Goal: Navigation & Orientation: Find specific page/section

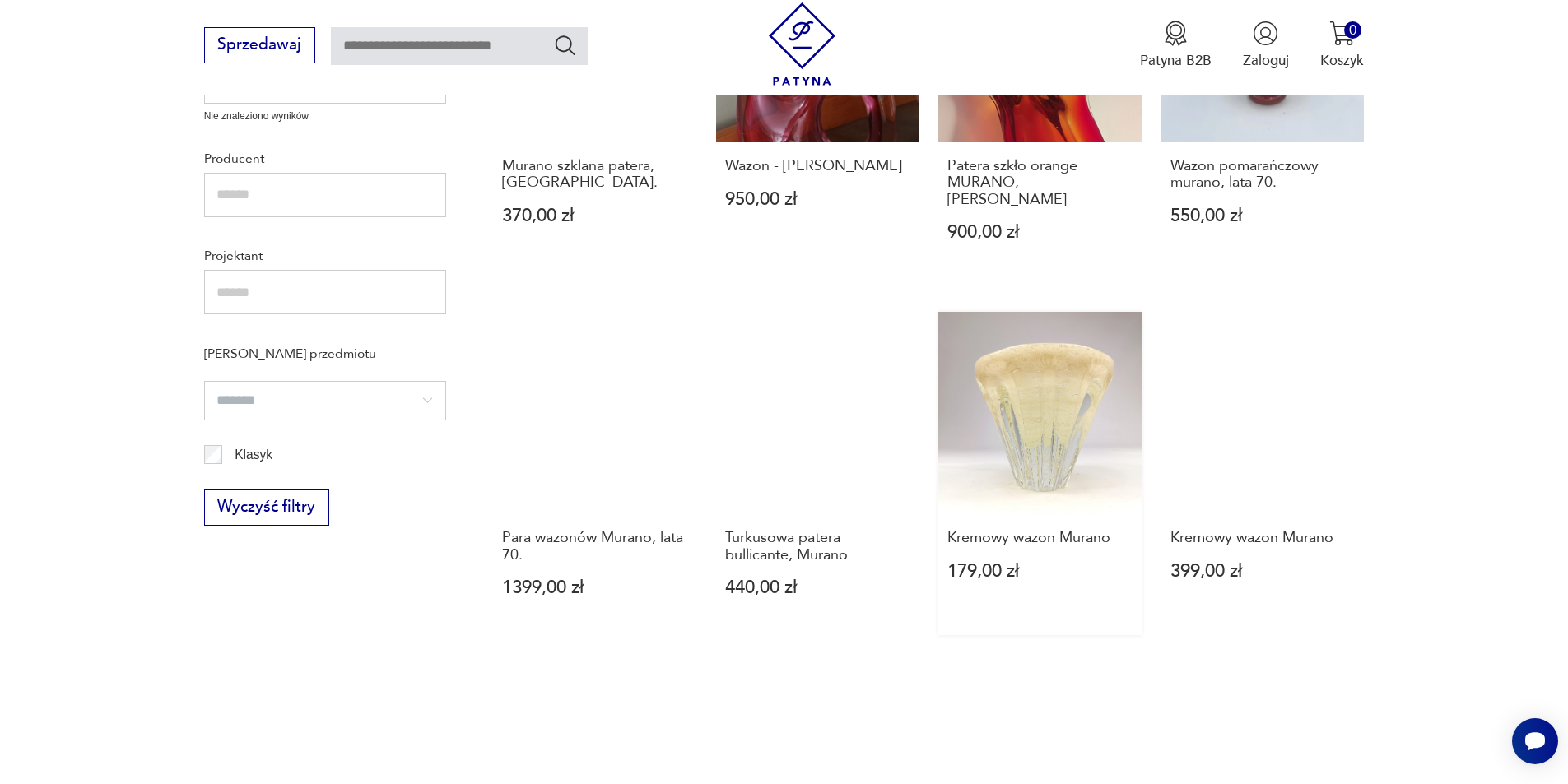
scroll to position [1168, 0]
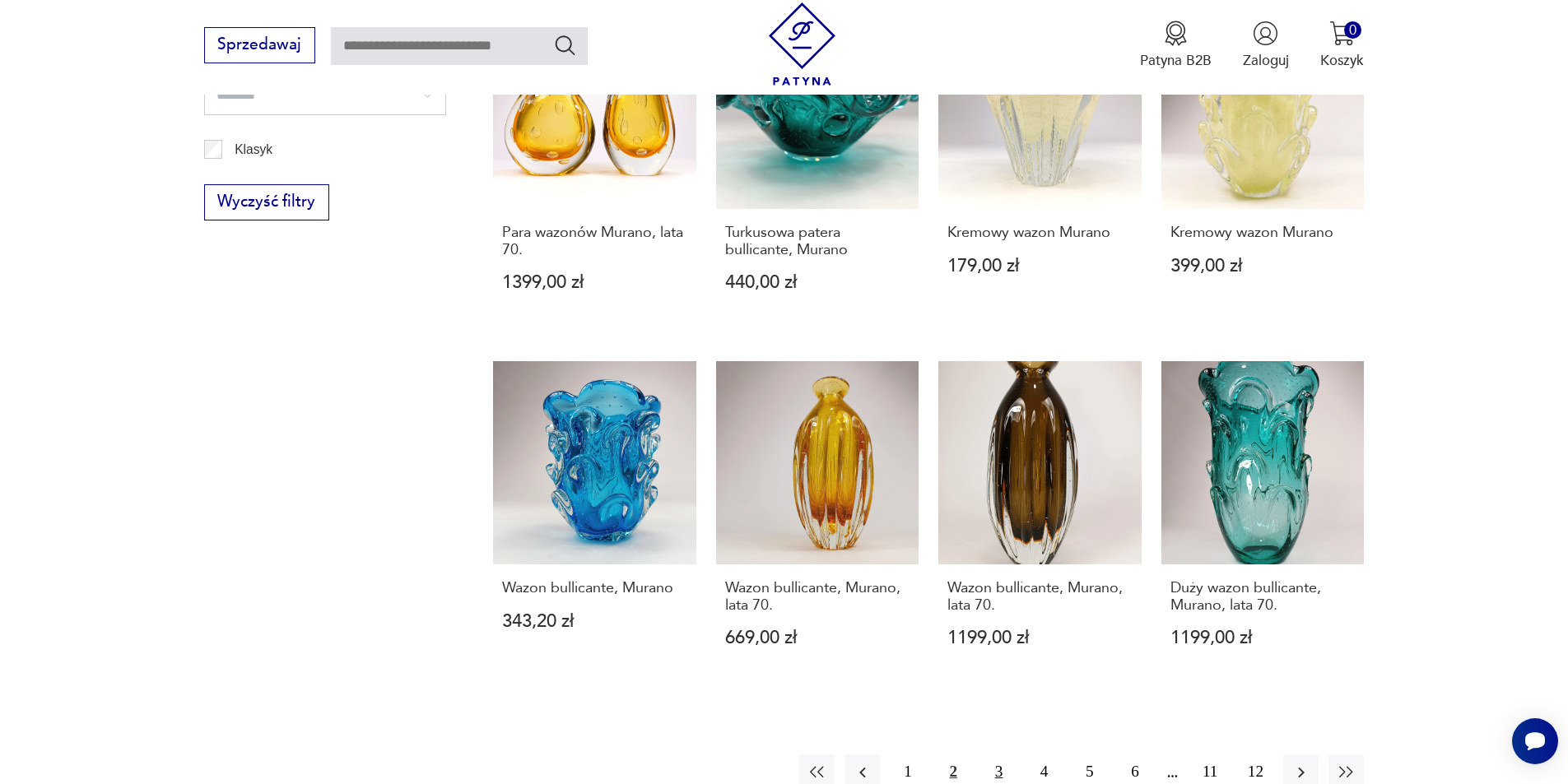
click at [998, 754] on button "3" at bounding box center [998, 772] width 35 height 35
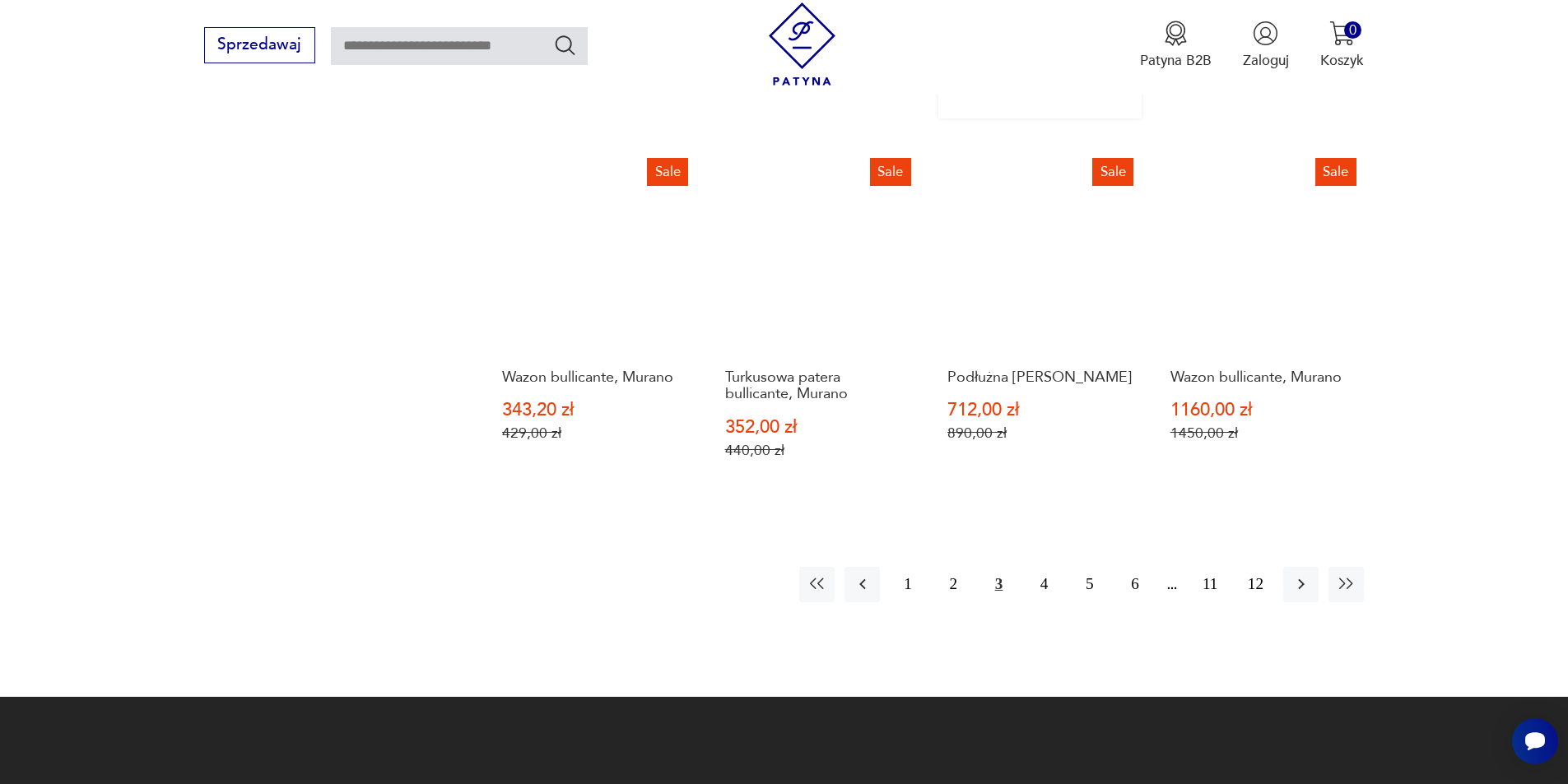
scroll to position [1414, 0]
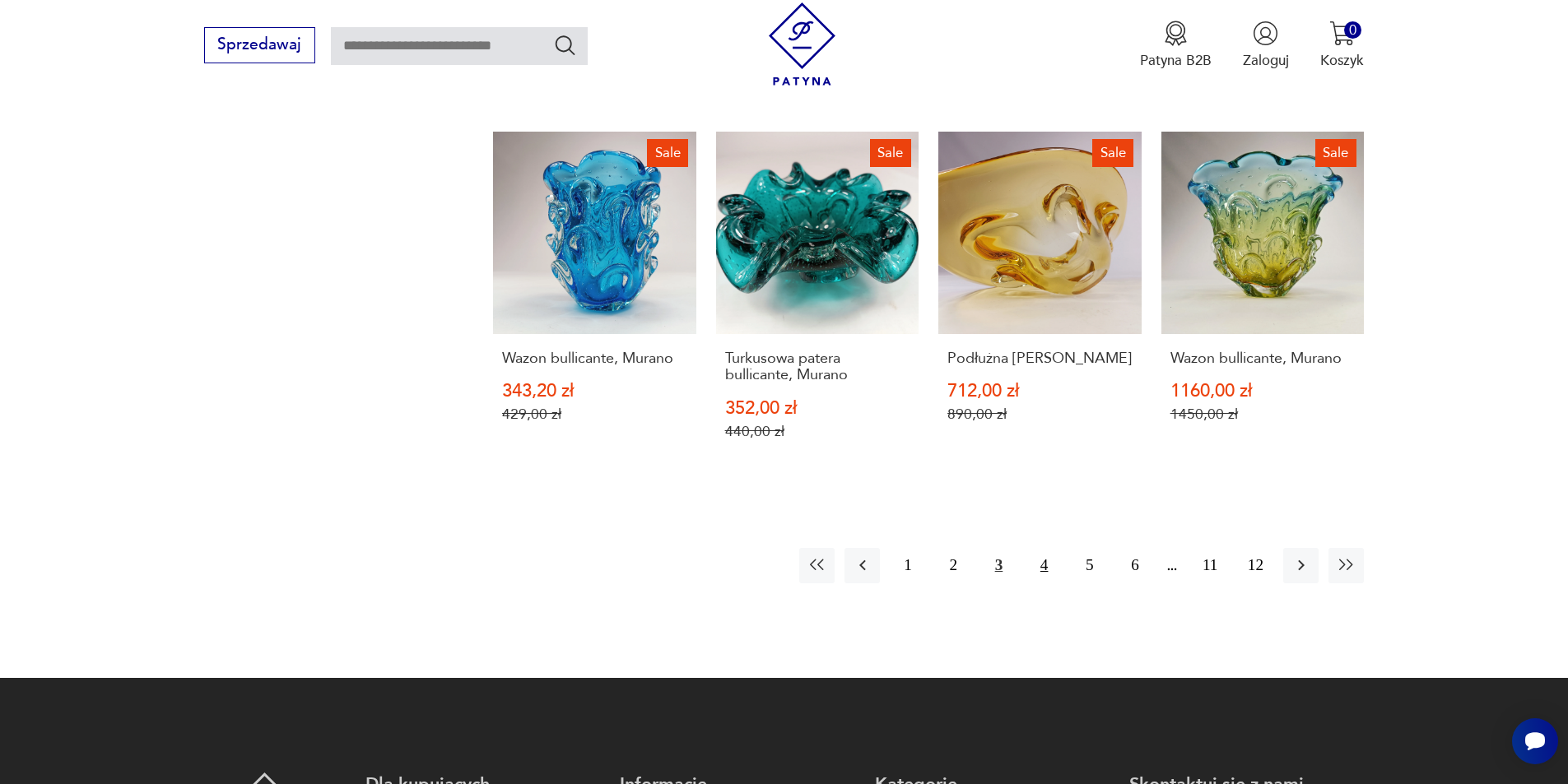
click at [1039, 548] on button "4" at bounding box center [1044, 565] width 35 height 35
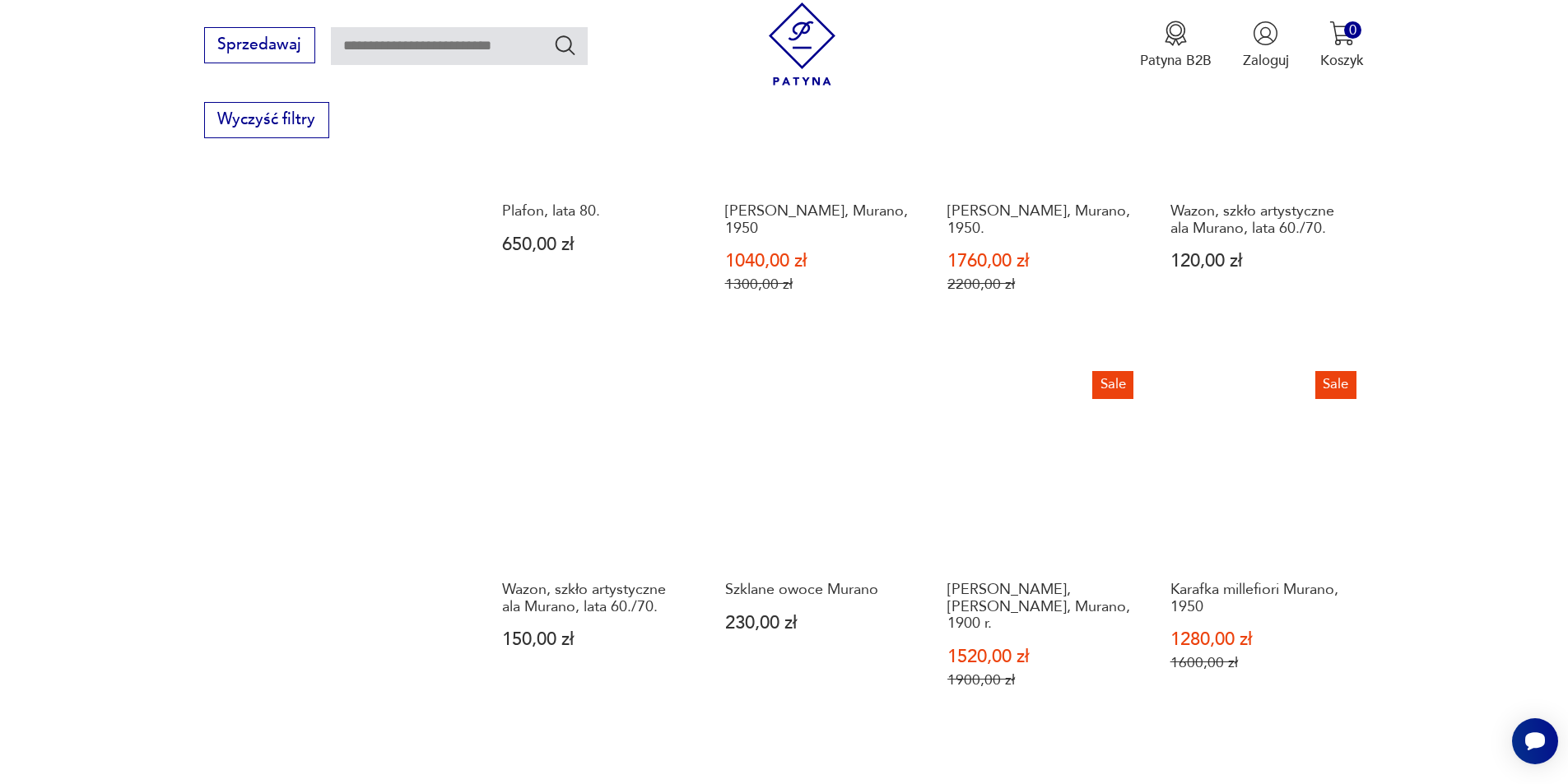
scroll to position [1497, 0]
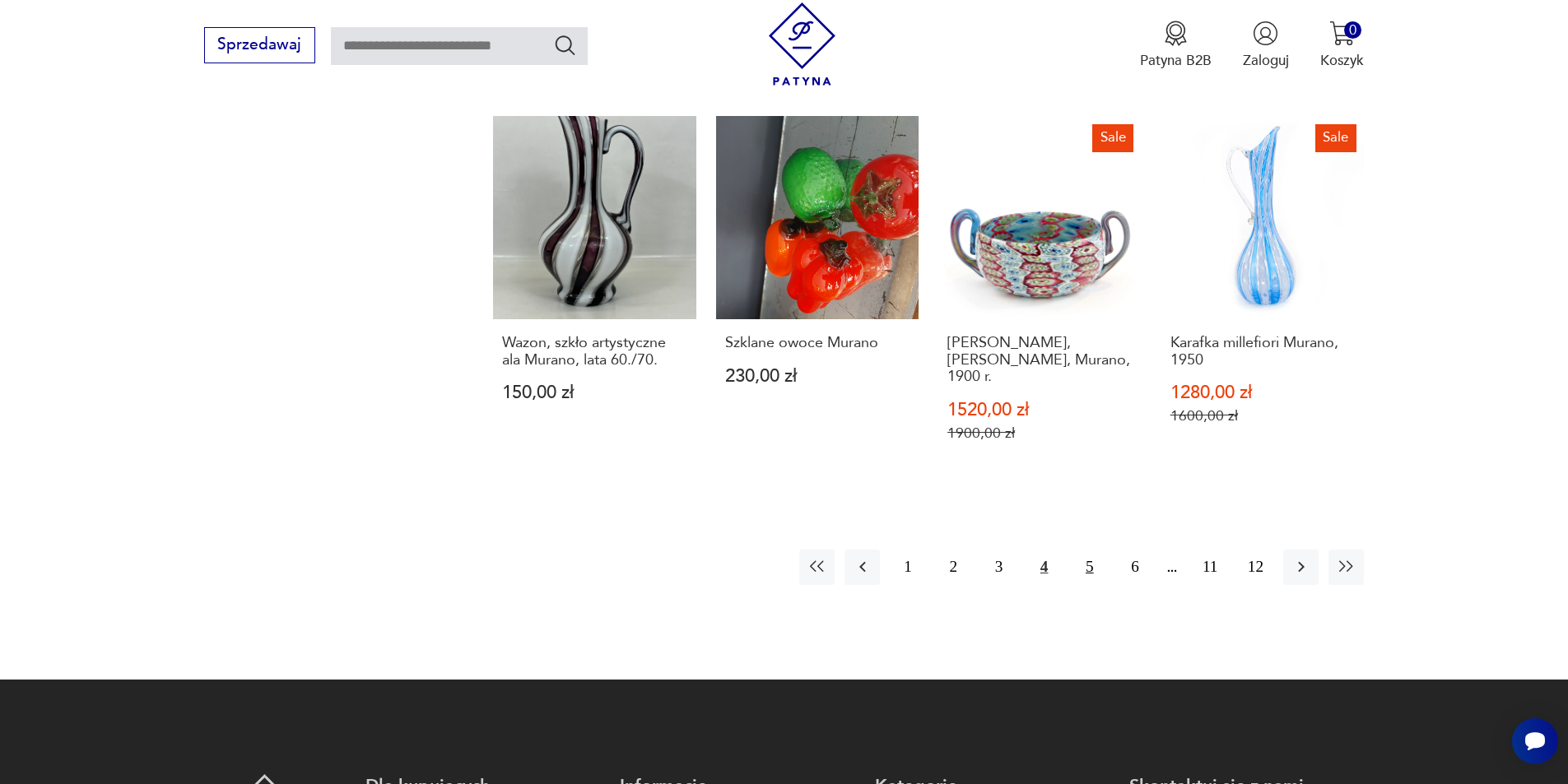
click at [1090, 550] on button "5" at bounding box center [1089, 567] width 35 height 35
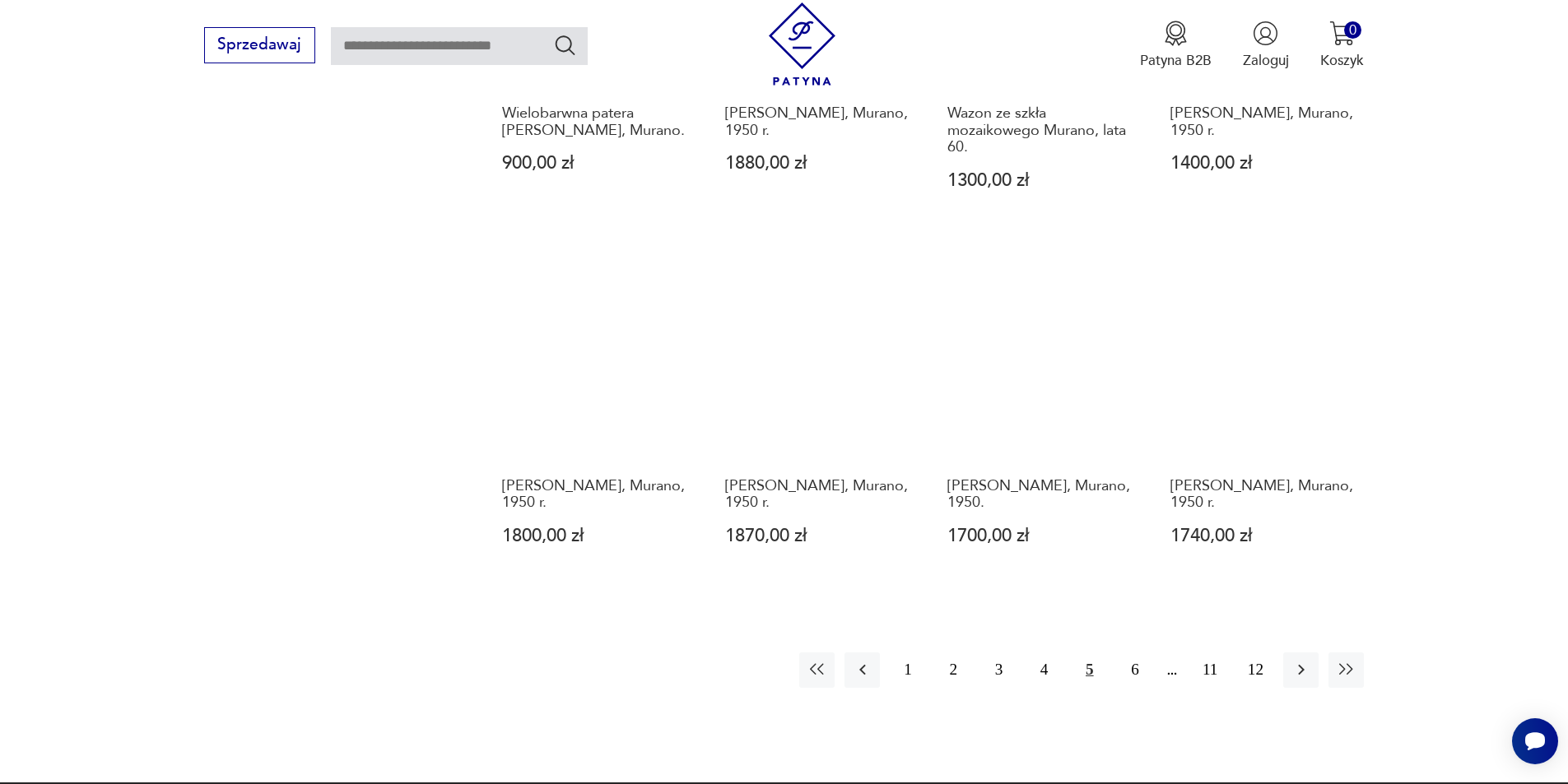
scroll to position [1579, 0]
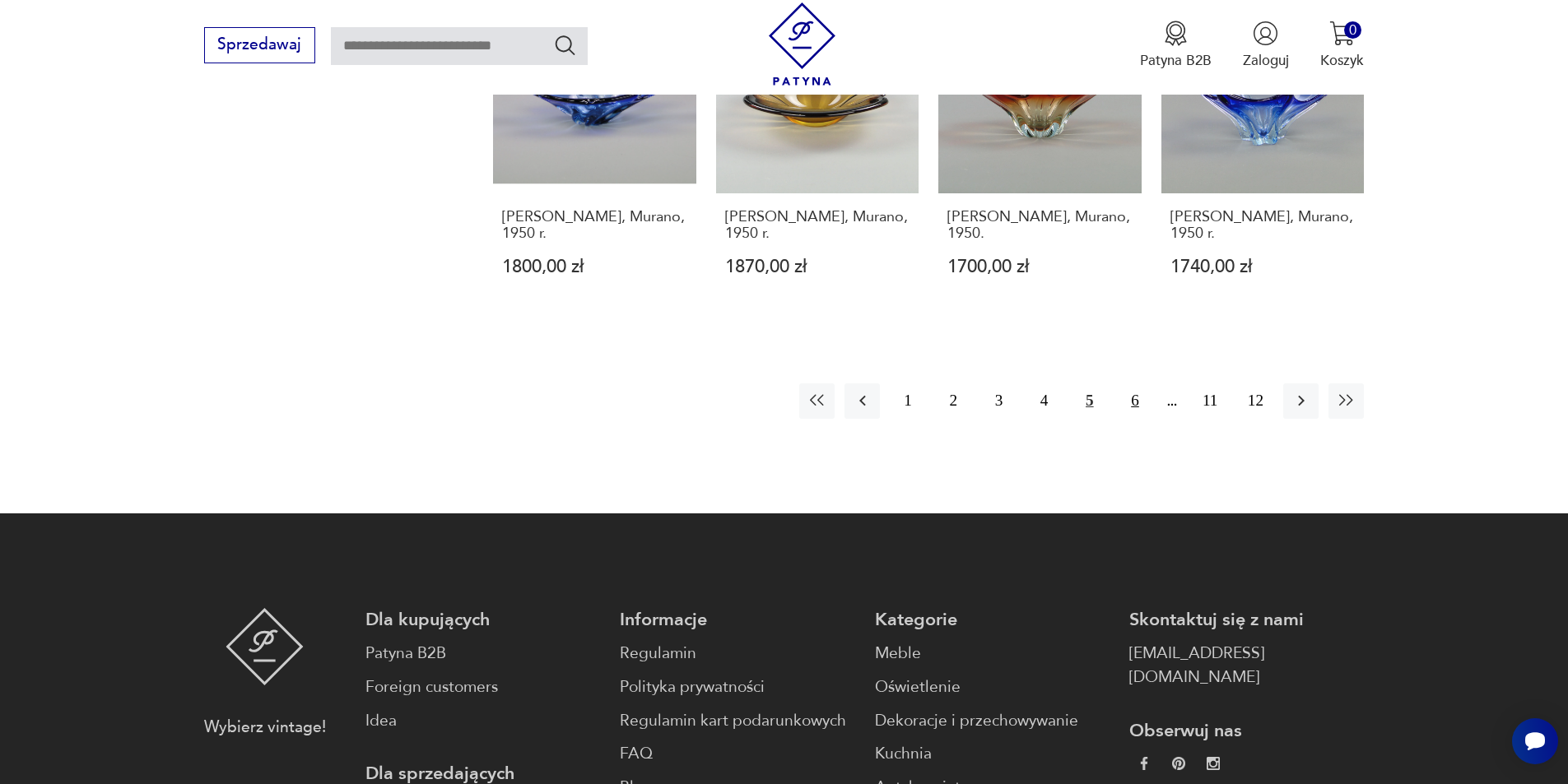
click at [1132, 387] on button "6" at bounding box center [1134, 401] width 35 height 35
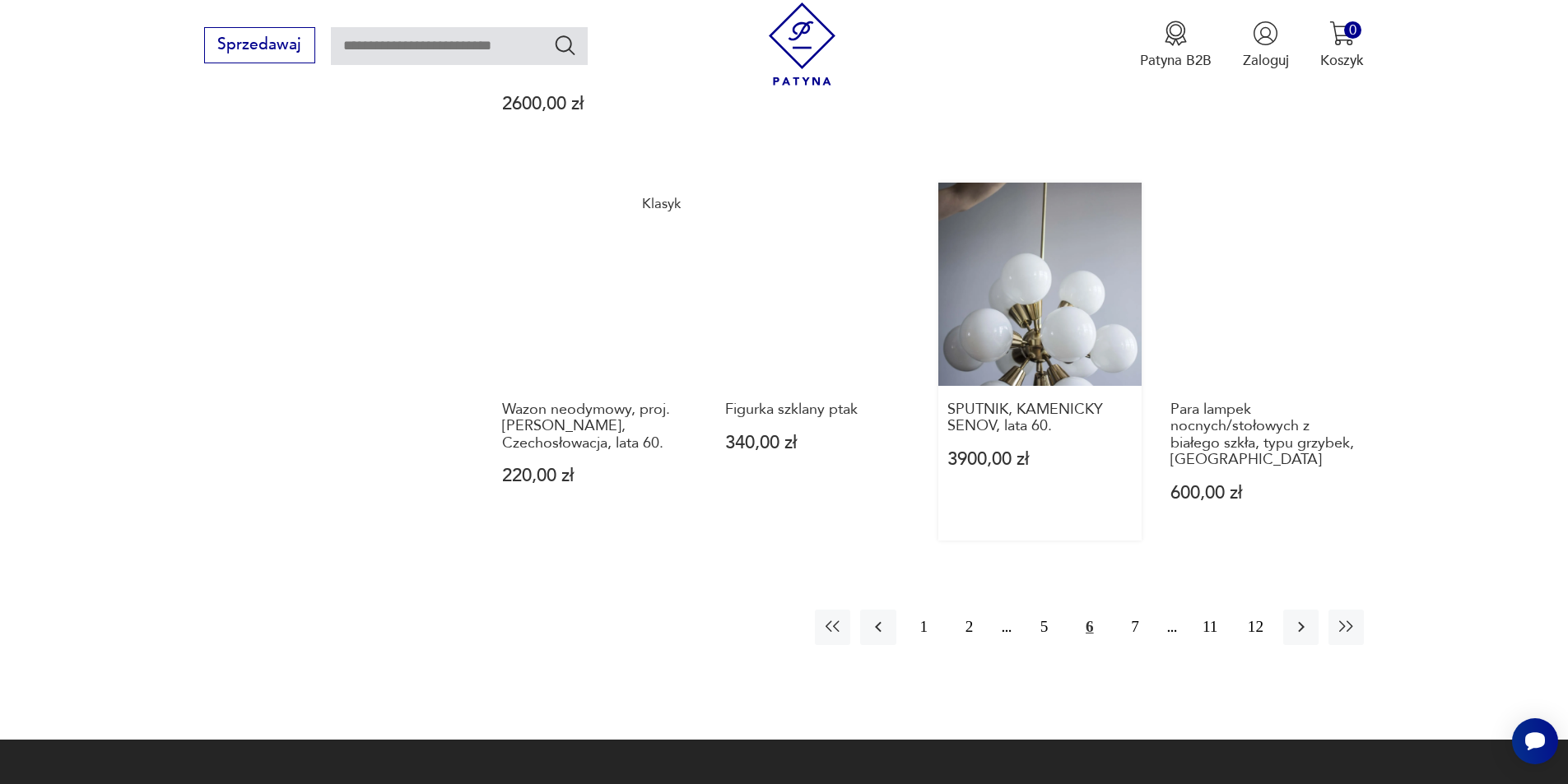
scroll to position [1414, 0]
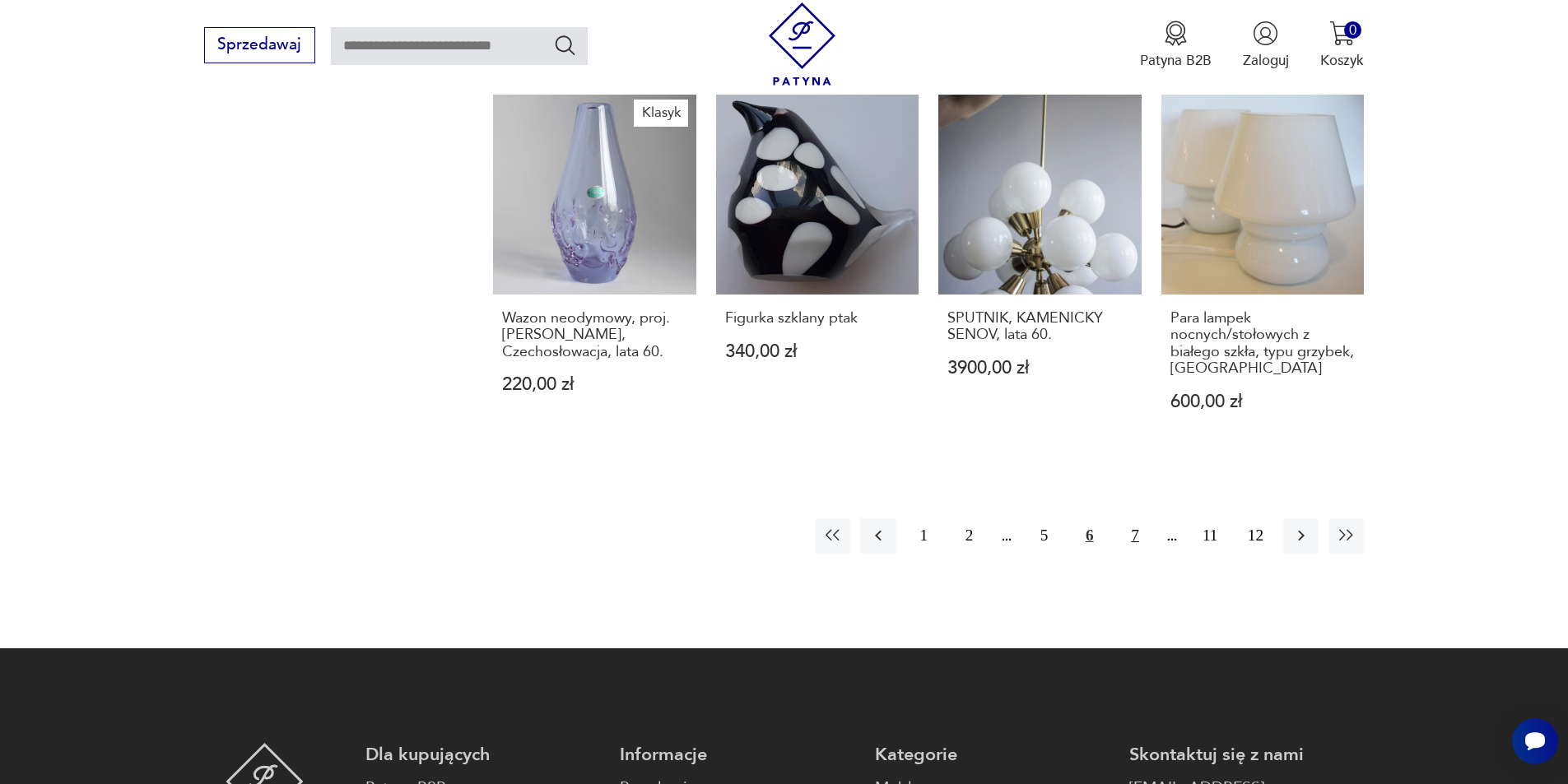
click at [1134, 518] on button "7" at bounding box center [1134, 536] width 35 height 35
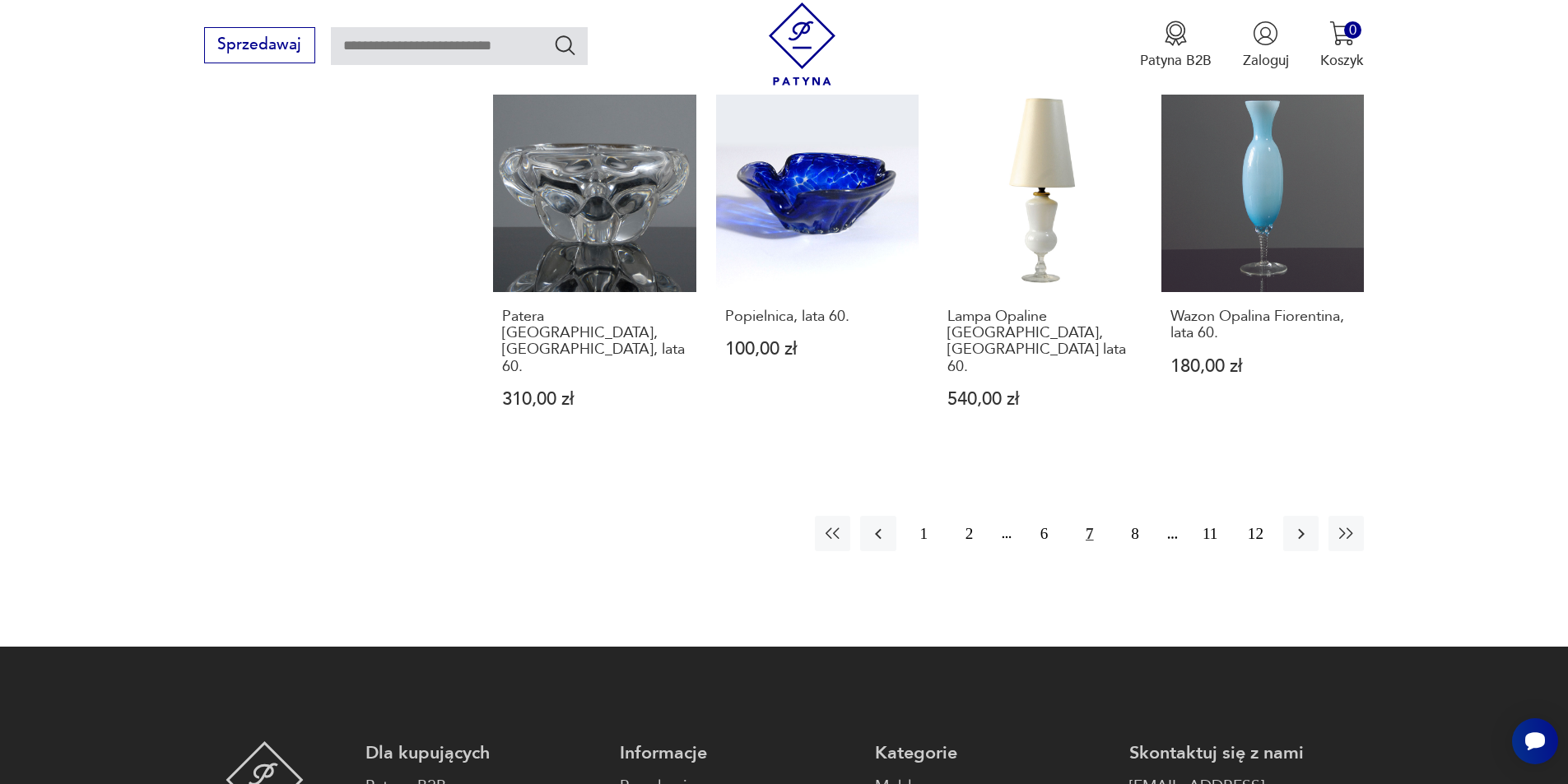
scroll to position [1497, 0]
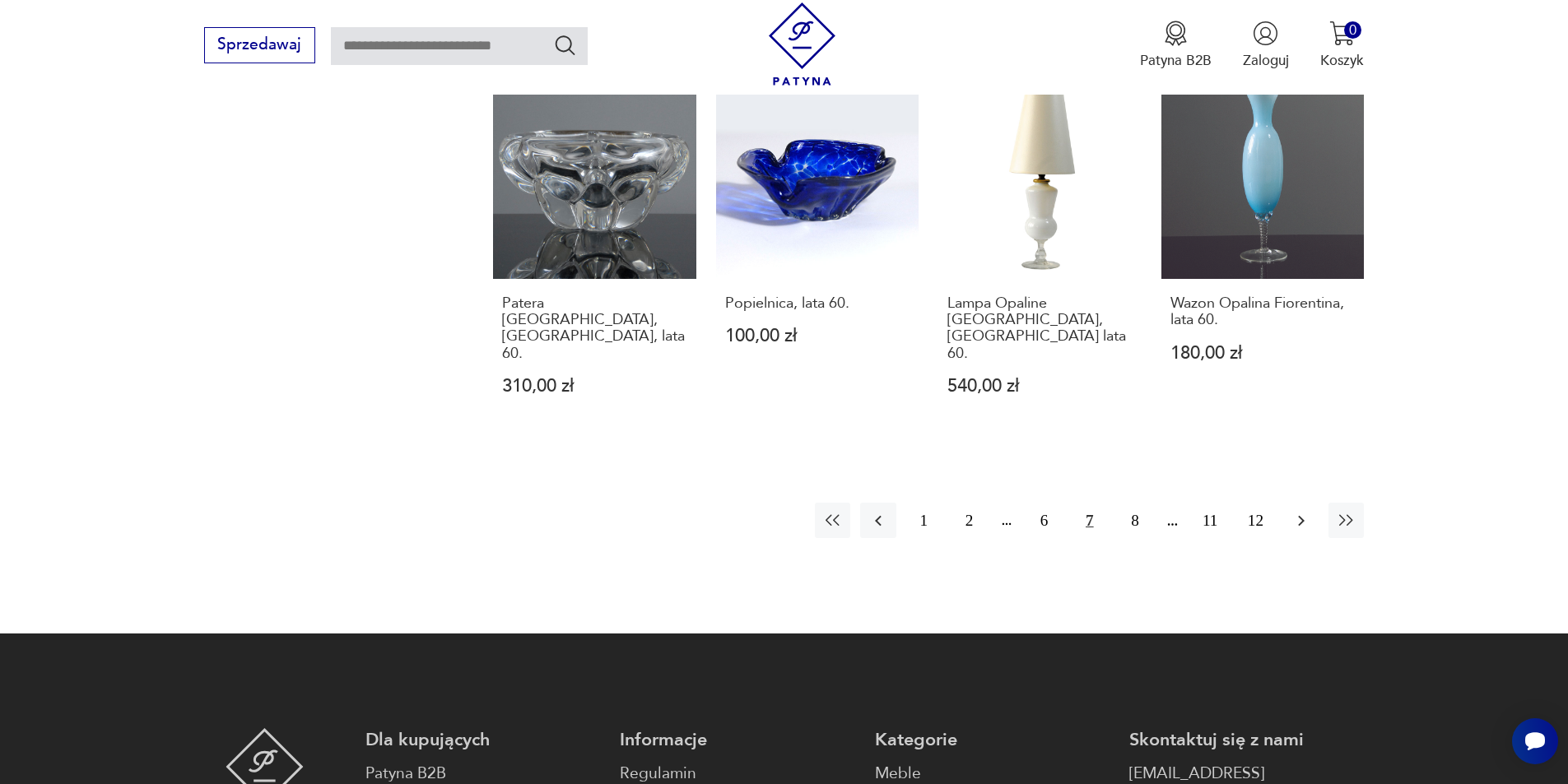
click at [1300, 511] on icon "button" at bounding box center [1301, 521] width 19 height 19
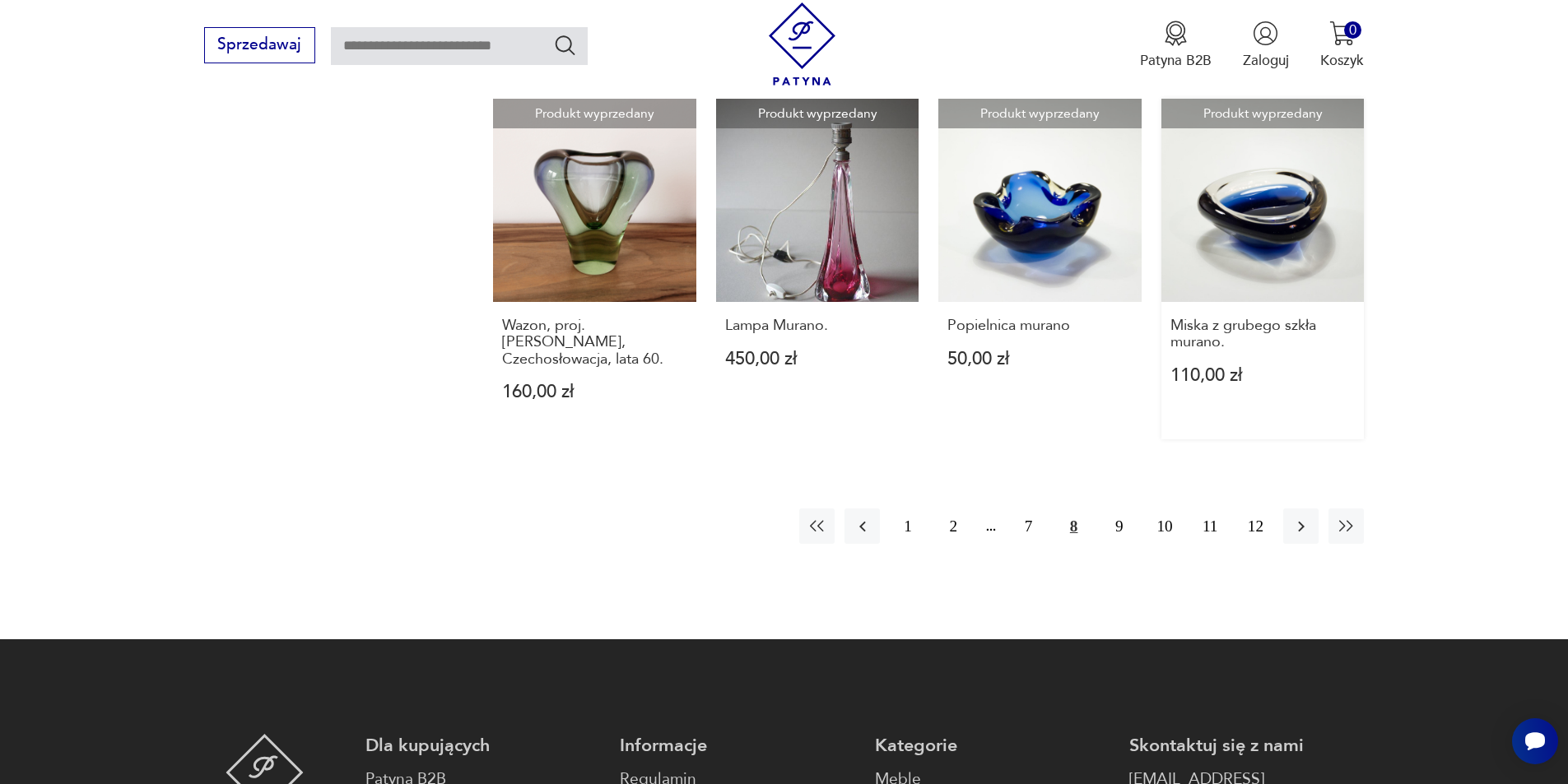
scroll to position [1497, 0]
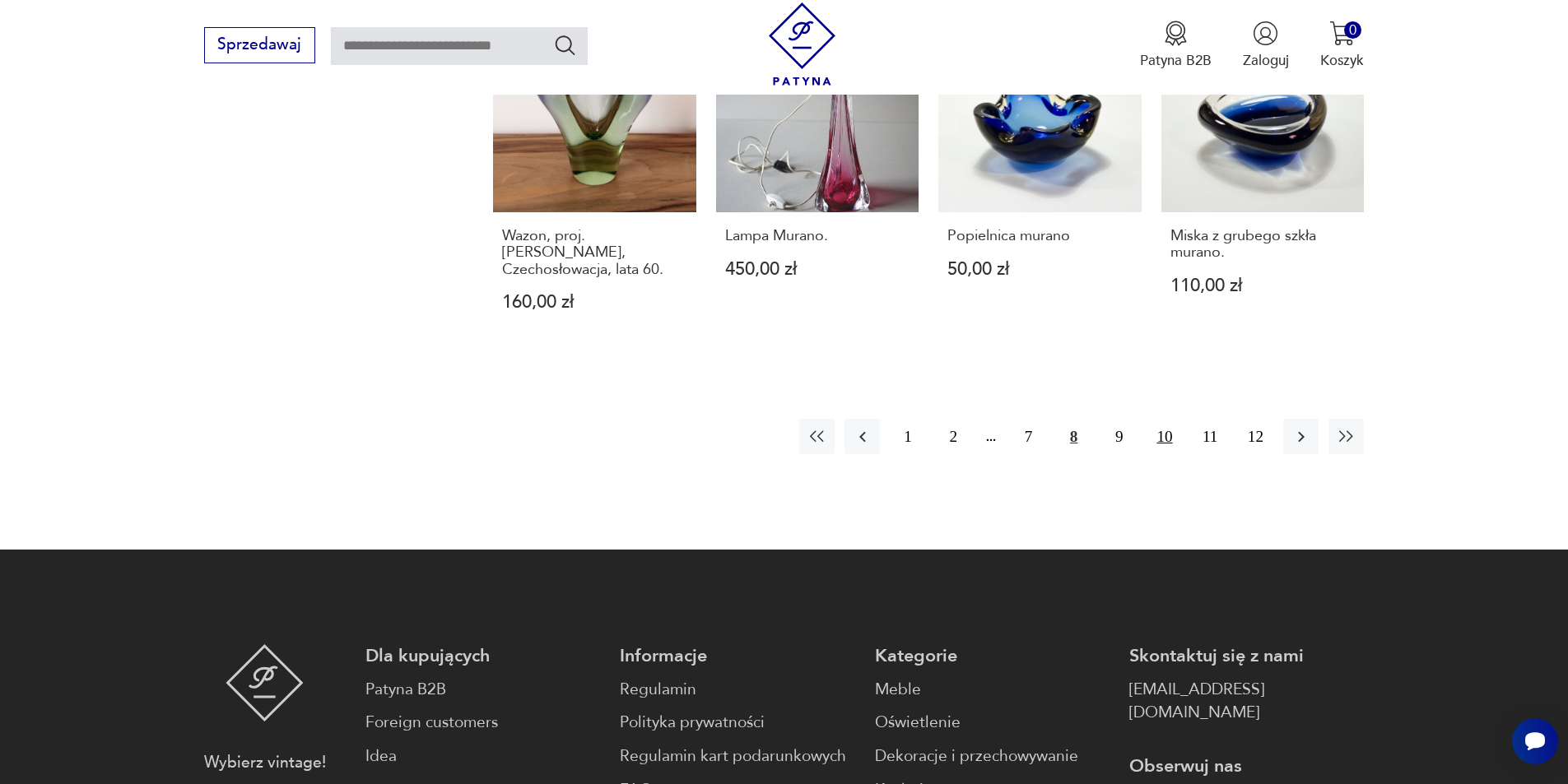
click at [1164, 439] on button "10" at bounding box center [1164, 436] width 35 height 35
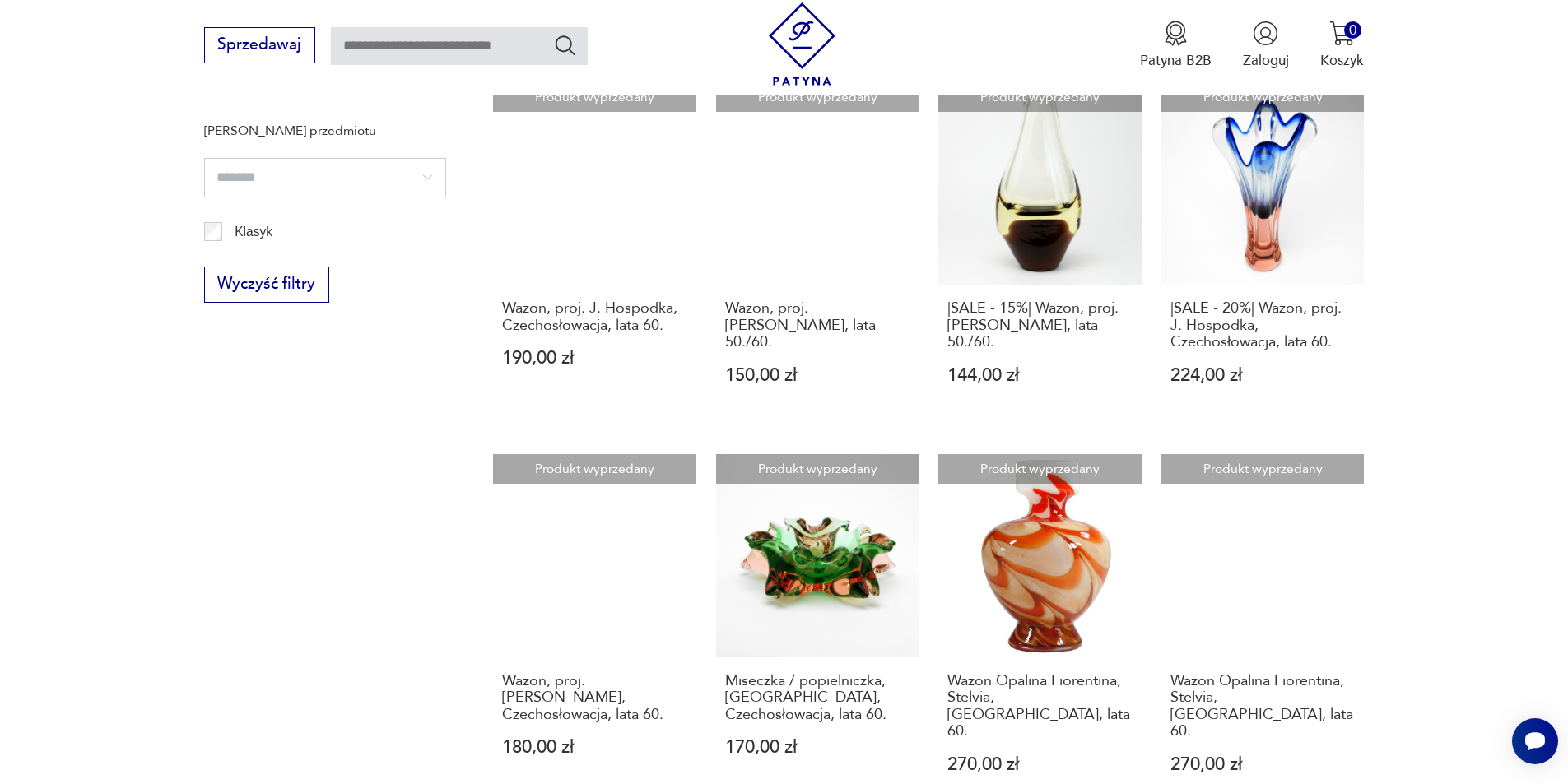
scroll to position [1497, 0]
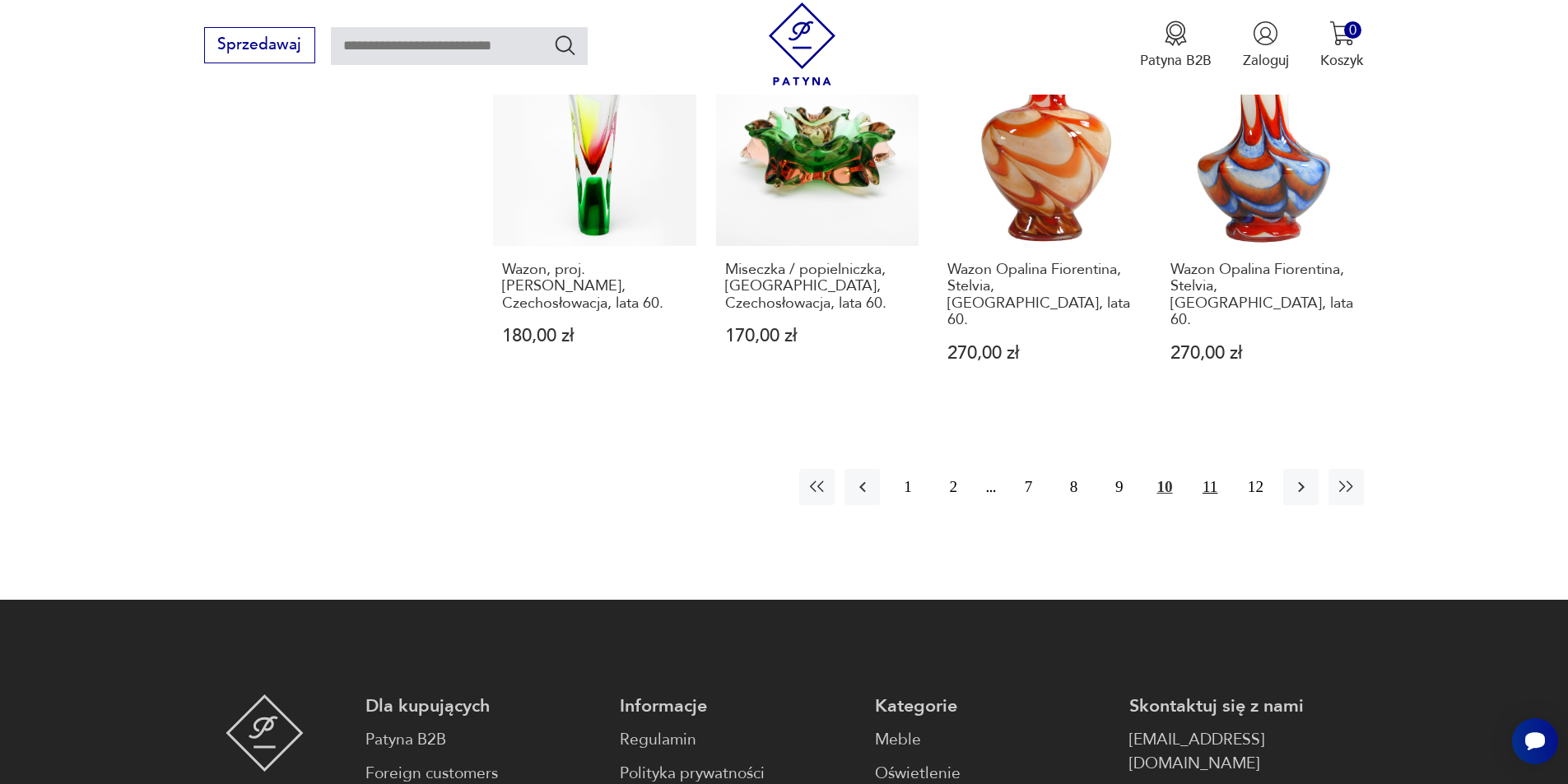
click at [1211, 469] on button "11" at bounding box center [1210, 486] width 35 height 35
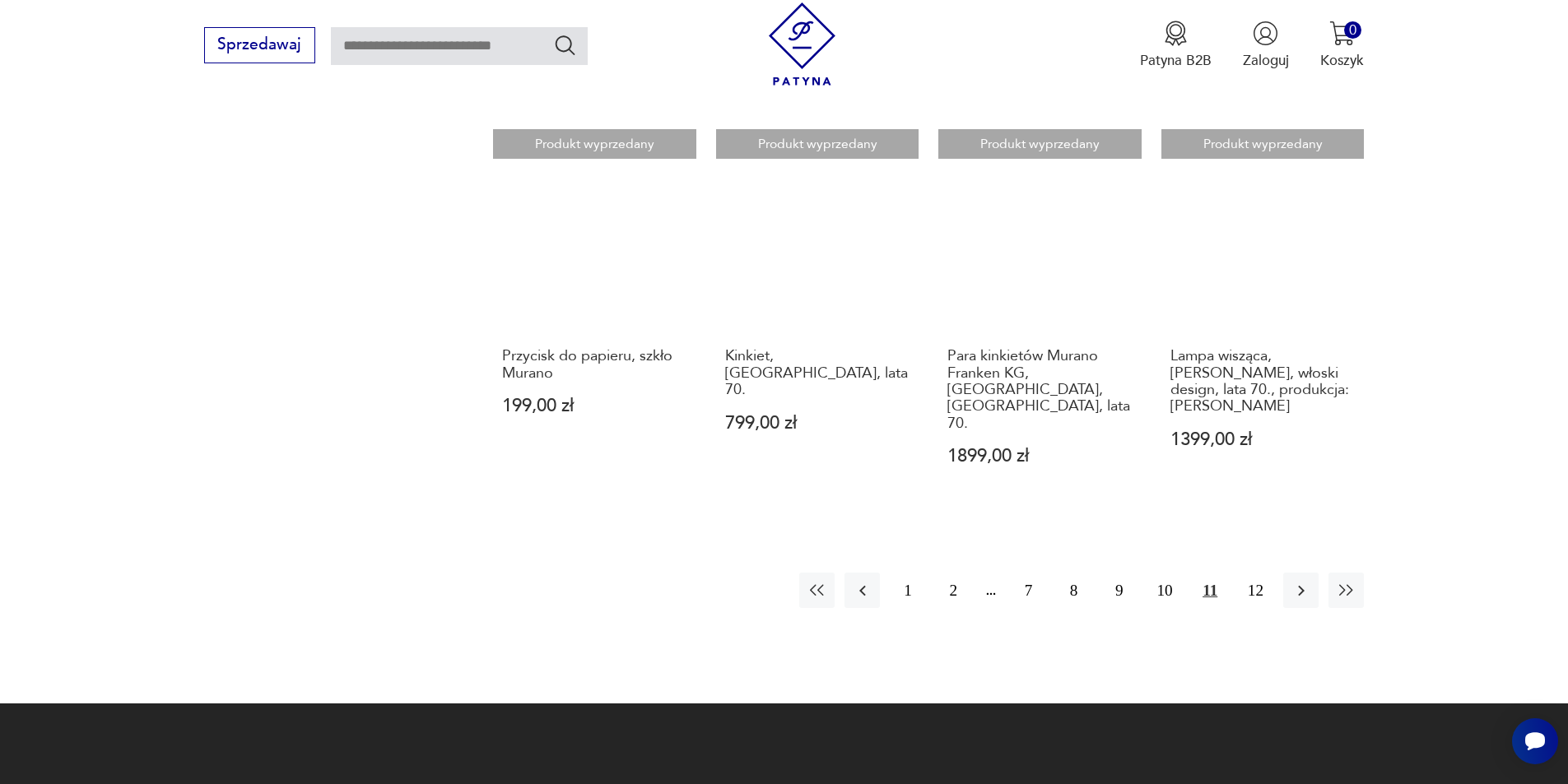
scroll to position [1497, 0]
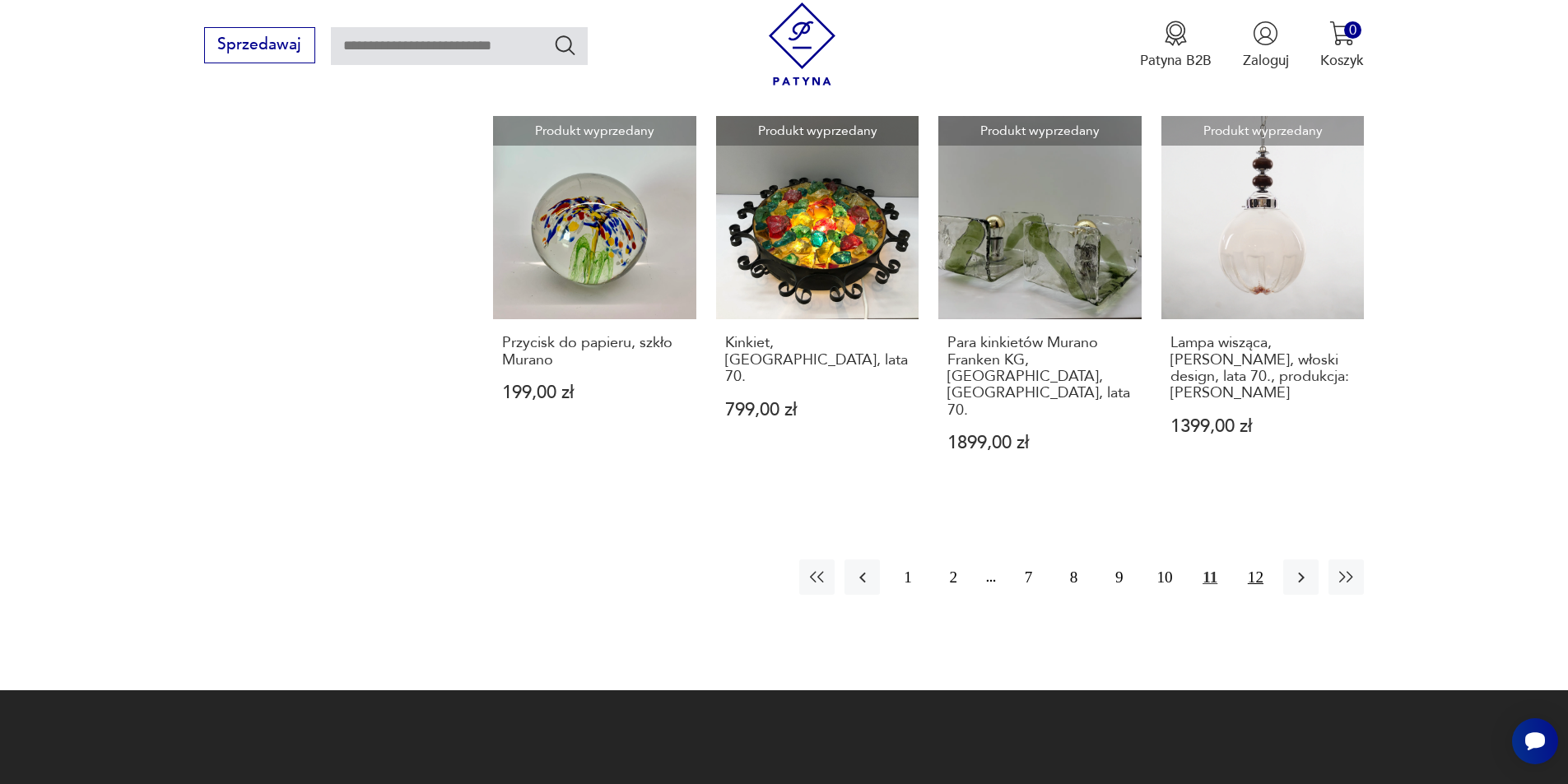
click at [1255, 559] on button "12" at bounding box center [1255, 577] width 35 height 35
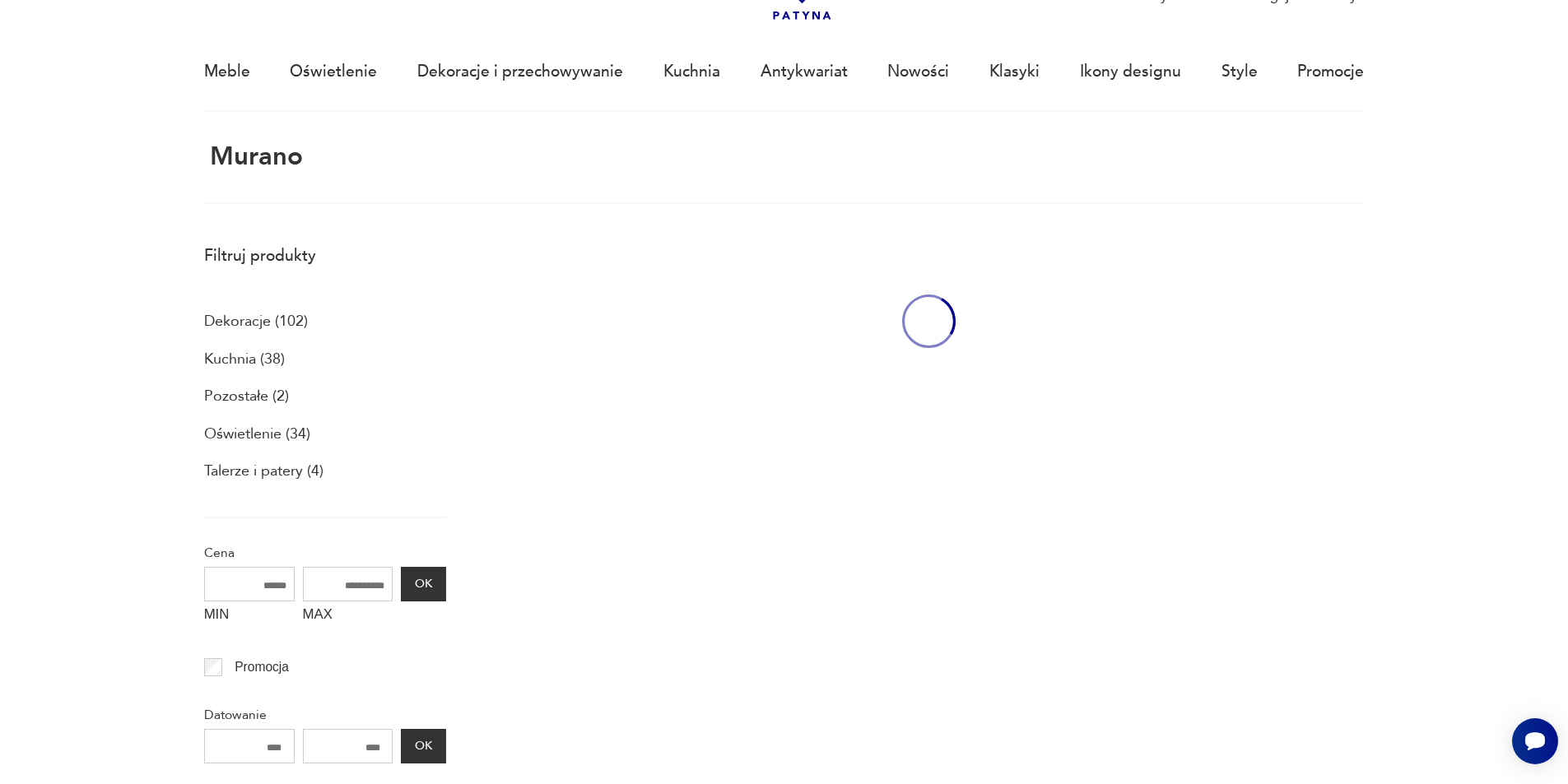
scroll to position [98, 0]
